Goal: Task Accomplishment & Management: Use online tool/utility

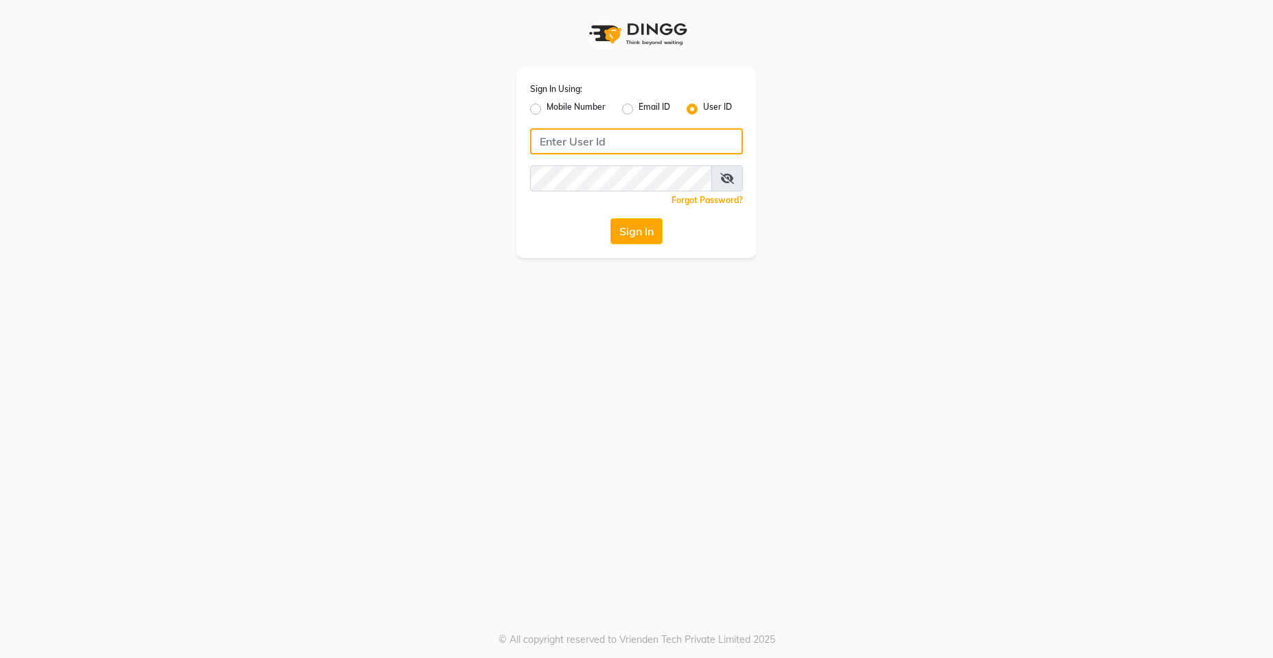
type input "e1781-02"
drag, startPoint x: 0, startPoint y: 0, endPoint x: 653, endPoint y: 226, distance: 690.8
click at [653, 226] on button "Sign In" at bounding box center [636, 231] width 52 height 26
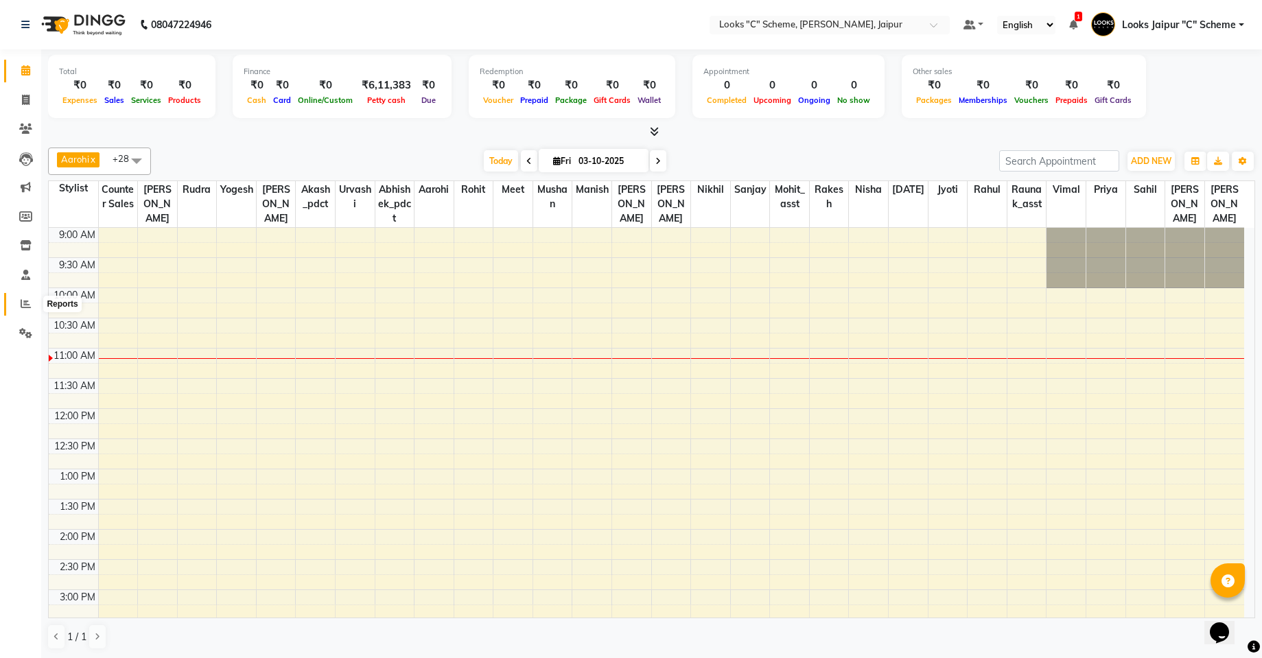
click at [29, 301] on icon at bounding box center [26, 304] width 10 height 10
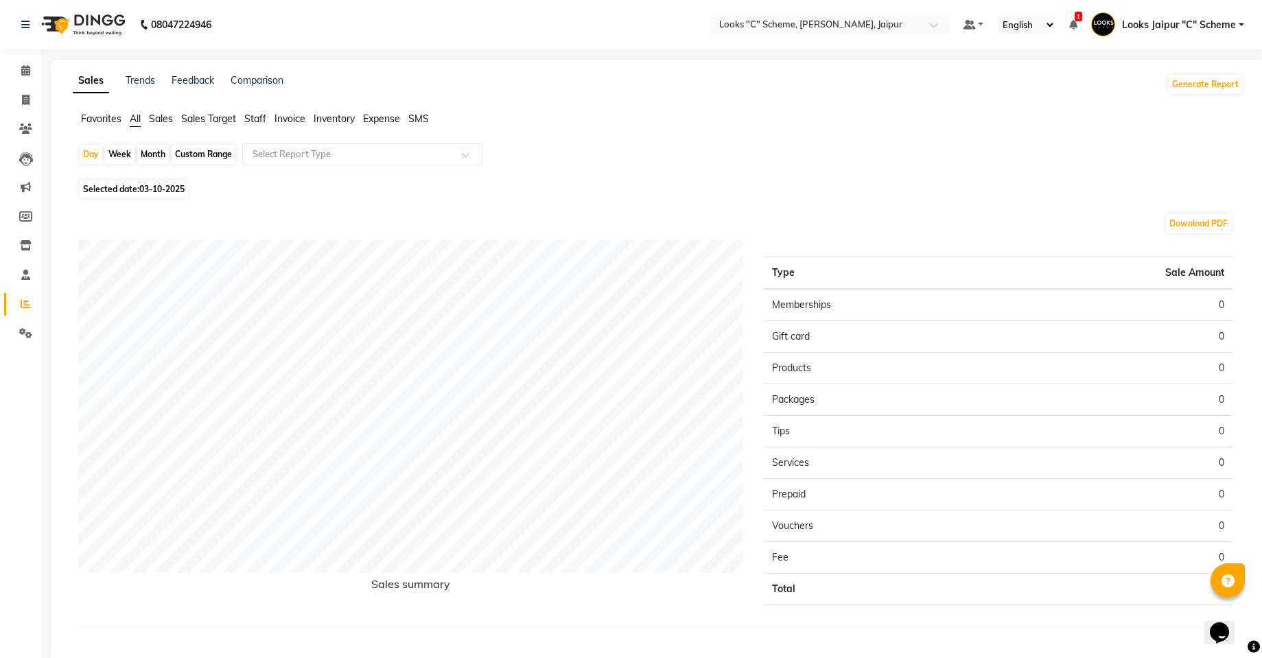
click at [245, 121] on span "Staff" at bounding box center [255, 119] width 22 height 12
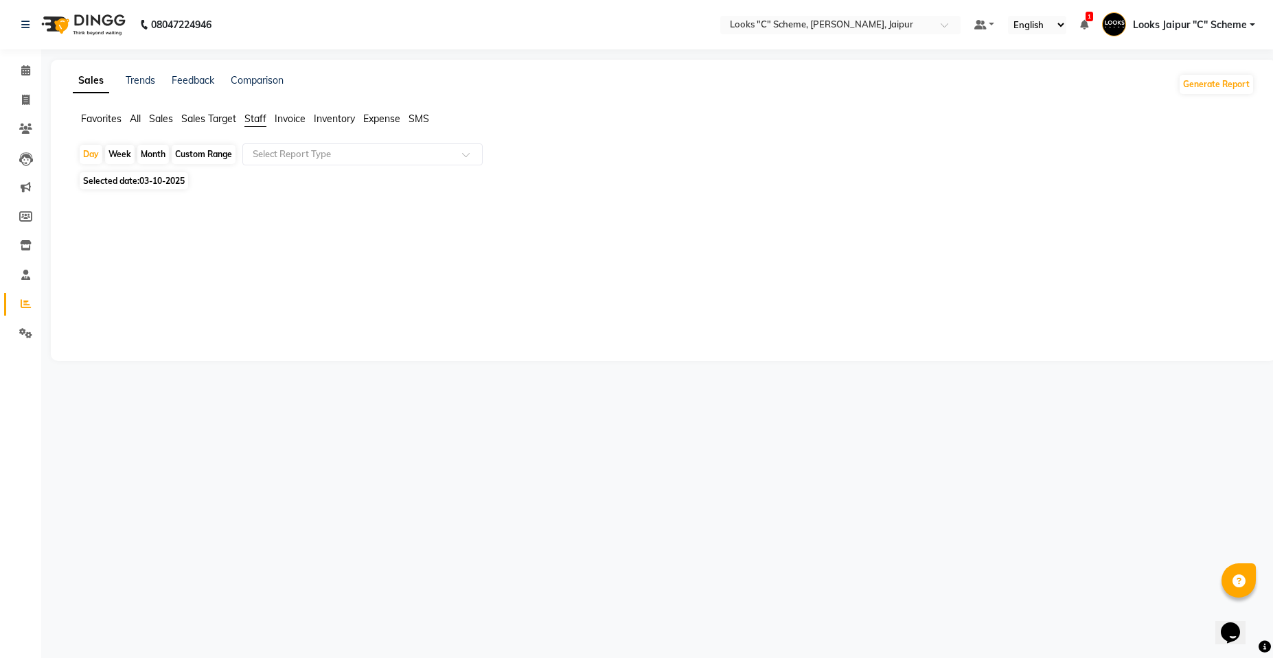
click at [172, 184] on span "03-10-2025" at bounding box center [161, 181] width 45 height 10
select select "10"
select select "2025"
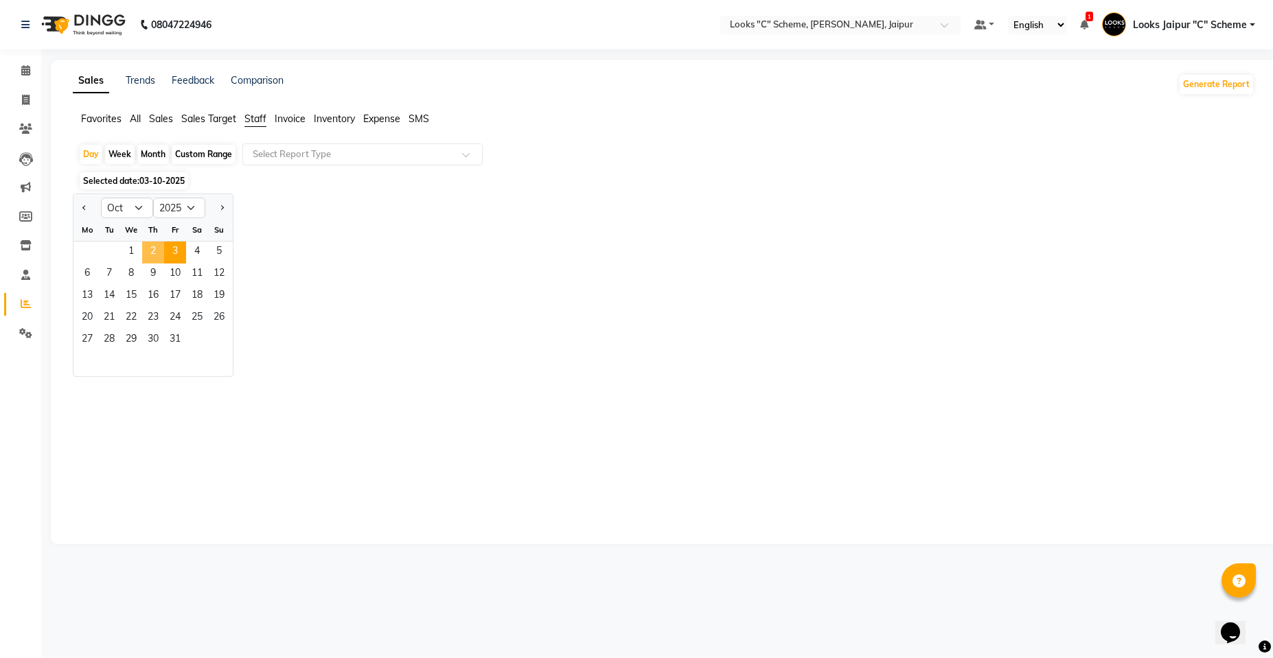
click at [151, 251] on span "2" at bounding box center [153, 253] width 22 height 22
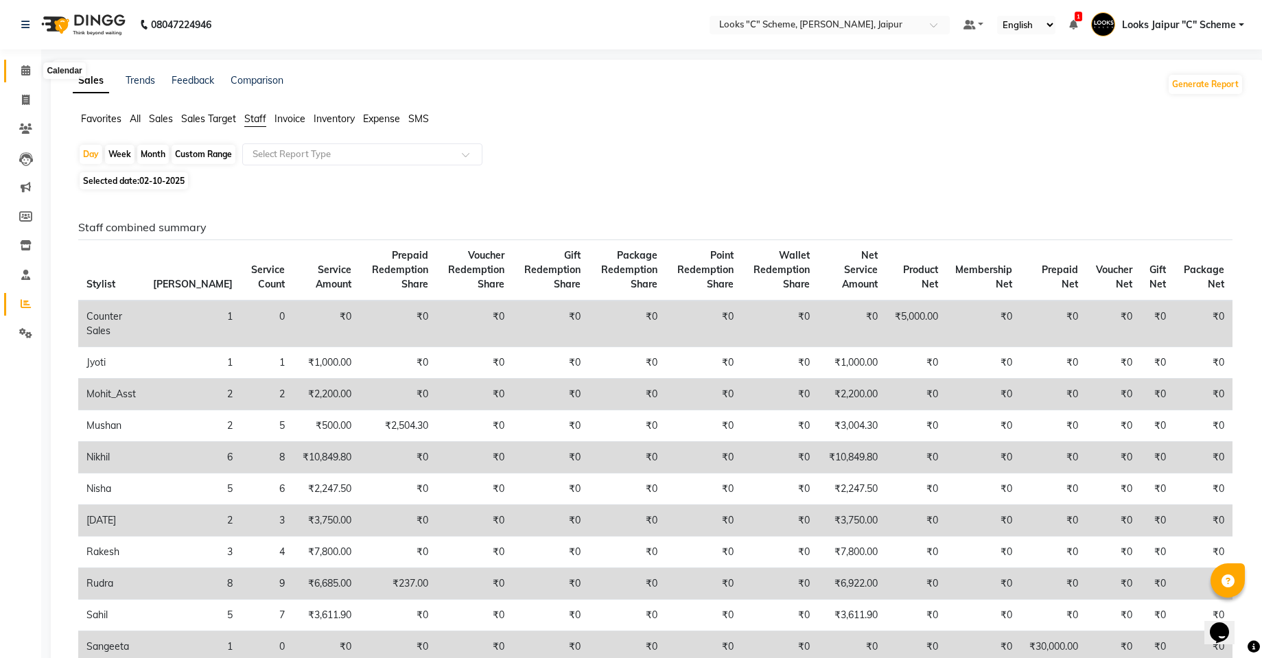
click at [25, 69] on icon at bounding box center [25, 70] width 9 height 10
